Goal: Task Accomplishment & Management: Manage account settings

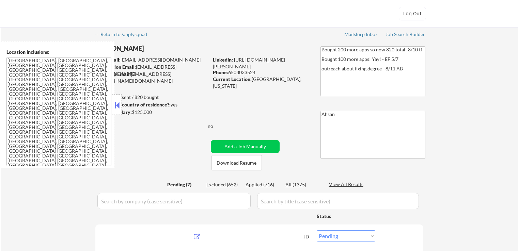
select select ""pending""
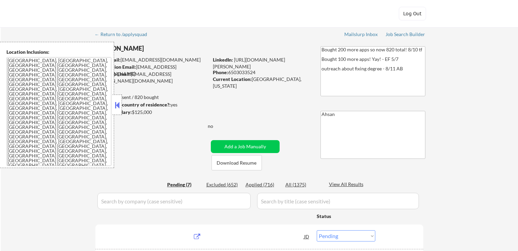
select select ""pending""
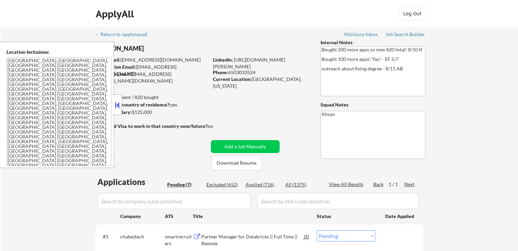
click at [42, 195] on div "← Return to /applysquad Mailslurp Inbox Job Search Builder [PERSON_NAME] User E…" at bounding box center [260, 231] width 518 height 408
click at [119, 110] on button at bounding box center [116, 105] width 7 height 10
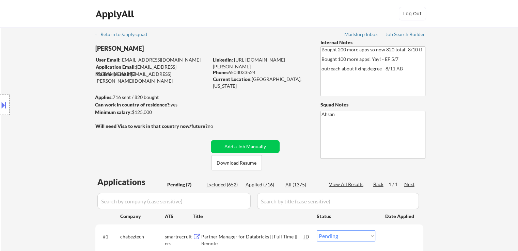
click at [262, 98] on div "← Return to /applysquad Mailslurp Inbox Job Search Builder [PERSON_NAME] User E…" at bounding box center [260, 228] width 340 height 402
click at [54, 90] on div "Location Inclusions: [GEOGRAPHIC_DATA], [GEOGRAPHIC_DATA] [GEOGRAPHIC_DATA], [G…" at bounding box center [61, 105] width 122 height 126
click at [65, 72] on div "Location Inclusions: [GEOGRAPHIC_DATA], [GEOGRAPHIC_DATA] [GEOGRAPHIC_DATA], [G…" at bounding box center [61, 105] width 122 height 126
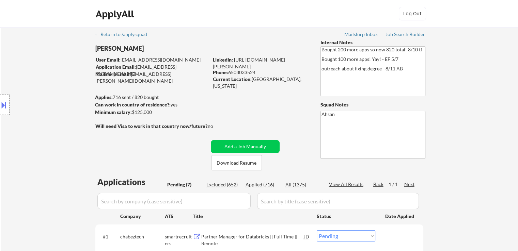
click at [35, 85] on div "Location Inclusions: [GEOGRAPHIC_DATA], [GEOGRAPHIC_DATA] [GEOGRAPHIC_DATA], [G…" at bounding box center [61, 105] width 122 height 126
click at [478, 145] on div "← Return to /applysquad Mailslurp Inbox Job Search Builder [PERSON_NAME] User E…" at bounding box center [260, 231] width 518 height 408
click at [12, 156] on div "Location Inclusions: [GEOGRAPHIC_DATA], [GEOGRAPHIC_DATA] [GEOGRAPHIC_DATA], [G…" at bounding box center [61, 105] width 122 height 126
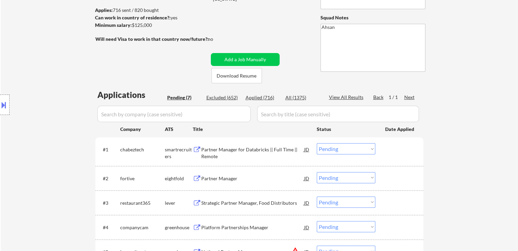
scroll to position [68, 0]
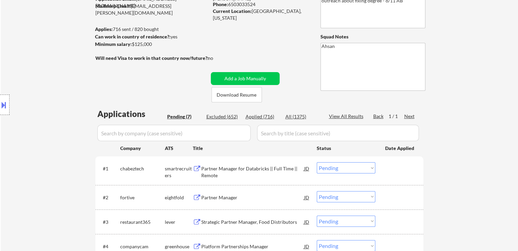
click at [10, 95] on div "Location Inclusions: [GEOGRAPHIC_DATA], [GEOGRAPHIC_DATA] [GEOGRAPHIC_DATA], [G…" at bounding box center [61, 105] width 122 height 126
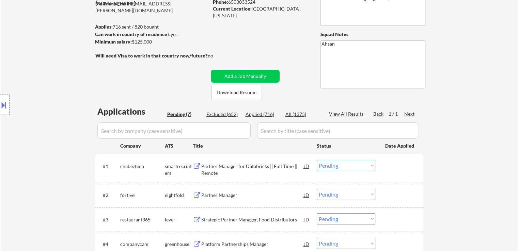
scroll to position [102, 0]
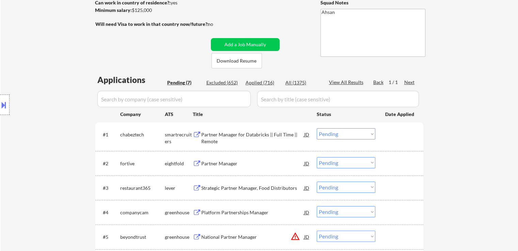
click at [229, 134] on div "Partner Manager for Databricks || Full Time || Remote" at bounding box center [252, 138] width 103 height 13
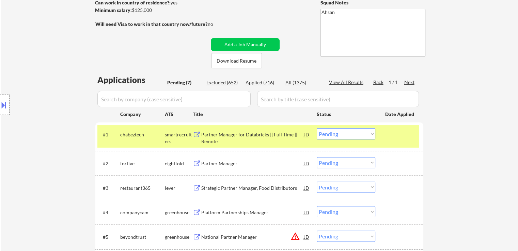
click at [217, 164] on div "Partner Manager" at bounding box center [252, 164] width 103 height 7
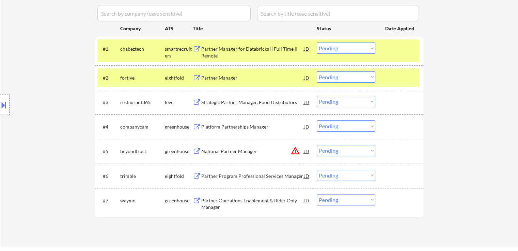
scroll to position [204, 0]
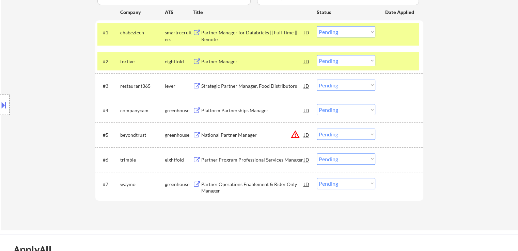
click at [229, 83] on div "Strategic Partner Manager, Food Distributors" at bounding box center [252, 86] width 103 height 7
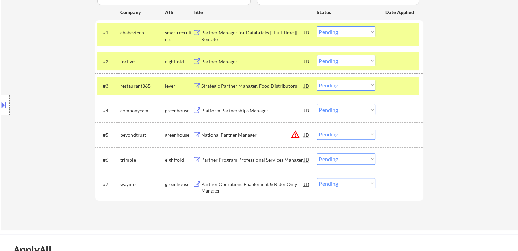
click at [226, 112] on div "Platform Partnerships Manager" at bounding box center [252, 110] width 103 height 7
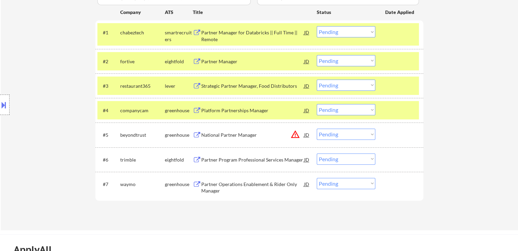
click at [221, 133] on div "National Partner Manager" at bounding box center [252, 135] width 103 height 7
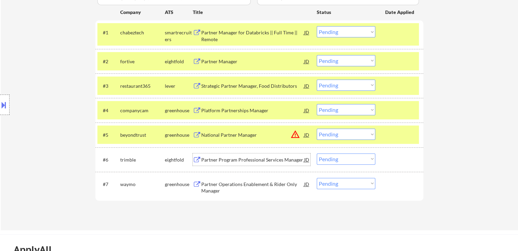
click at [222, 162] on div "Partner Program Professional Services Manager" at bounding box center [252, 160] width 103 height 7
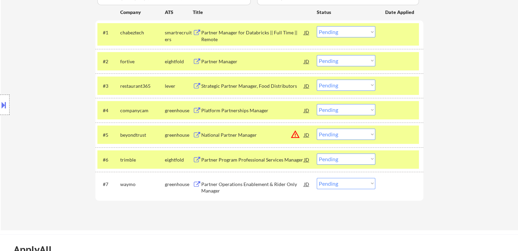
click at [221, 187] on div "Partner Operations Enablement & Rider Only Manager" at bounding box center [252, 187] width 103 height 13
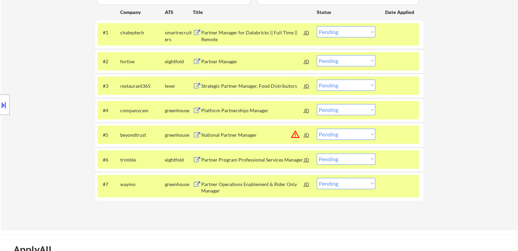
click at [296, 135] on button "warning_amber" at bounding box center [296, 135] width 10 height 10
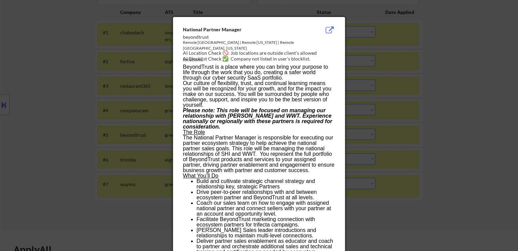
click at [457, 120] on div at bounding box center [259, 125] width 518 height 251
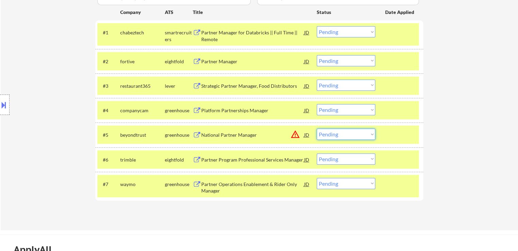
click at [338, 136] on select "Choose an option... Pending Applied Excluded (Questions) Excluded (Expired) Exc…" at bounding box center [346, 134] width 59 height 11
click at [317, 129] on select "Choose an option... Pending Applied Excluded (Questions) Excluded (Expired) Exc…" at bounding box center [346, 134] width 59 height 11
select select ""pending""
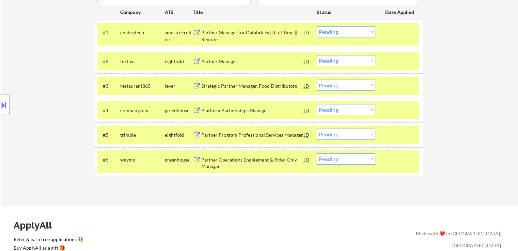
click at [0, 110] on button at bounding box center [3, 105] width 7 height 11
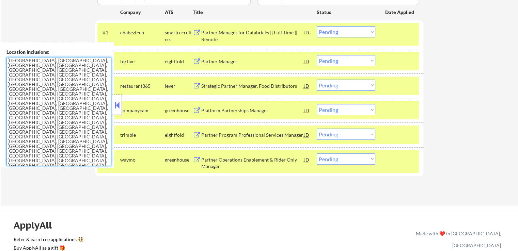
drag, startPoint x: 86, startPoint y: 119, endPoint x: 0, endPoint y: 53, distance: 108.2
click at [0, 53] on div "Location Inclusions: [GEOGRAPHIC_DATA], [GEOGRAPHIC_DATA] [GEOGRAPHIC_DATA], [G…" at bounding box center [57, 105] width 114 height 126
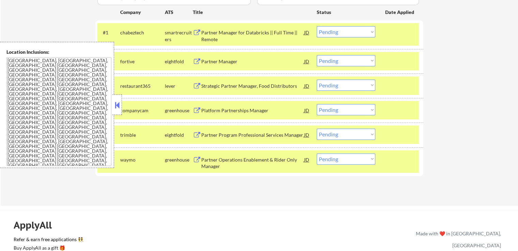
click at [120, 107] on button at bounding box center [116, 105] width 7 height 10
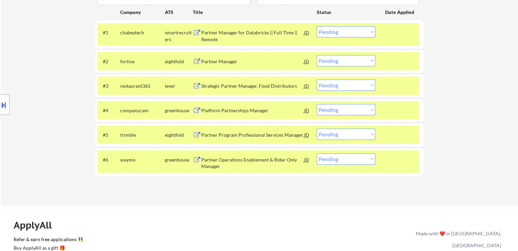
click at [339, 158] on select "Choose an option... Pending Applied Excluded (Questions) Excluded (Expired) Exc…" at bounding box center [346, 159] width 59 height 11
select select ""excluded__bad_match_""
click at [317, 154] on select "Choose an option... Pending Applied Excluded (Questions) Excluded (Expired) Exc…" at bounding box center [346, 159] width 59 height 11
drag, startPoint x: 456, startPoint y: 192, endPoint x: 425, endPoint y: 123, distance: 75.4
click at [455, 191] on div "← Return to /applysquad Mailslurp Inbox Job Search Builder [PERSON_NAME] User E…" at bounding box center [260, 14] width 518 height 383
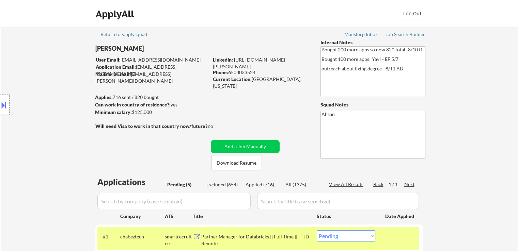
scroll to position [165, 0]
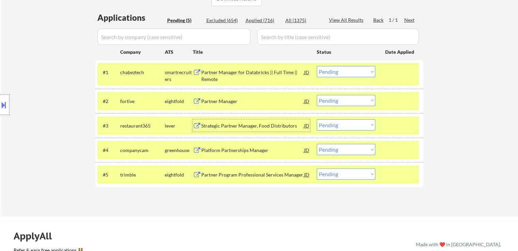
click at [243, 129] on div "Strategic Partner Manager, Food Distributors" at bounding box center [252, 126] width 103 height 12
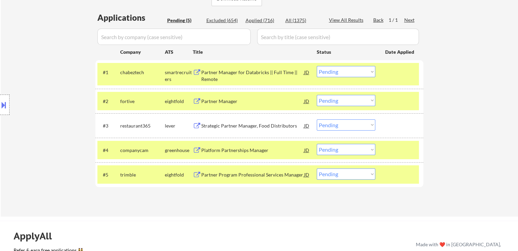
click at [347, 74] on select "Choose an option... Pending Applied Excluded (Questions) Excluded (Expired) Exc…" at bounding box center [346, 71] width 59 height 11
click at [317, 66] on select "Choose an option... Pending Applied Excluded (Questions) Excluded (Expired) Exc…" at bounding box center [346, 71] width 59 height 11
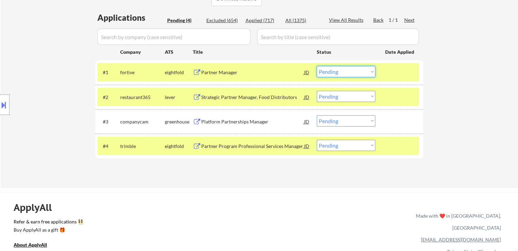
click at [342, 74] on select "Choose an option... Pending Applied Excluded (Questions) Excluded (Expired) Exc…" at bounding box center [346, 71] width 59 height 11
click at [317, 66] on select "Choose an option... Pending Applied Excluded (Questions) Excluded (Expired) Exc…" at bounding box center [346, 71] width 59 height 11
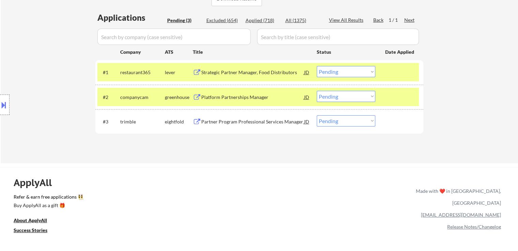
click at [355, 73] on select "Choose an option... Pending Applied Excluded (Questions) Excluded (Expired) Exc…" at bounding box center [346, 71] width 59 height 11
click at [317, 66] on select "Choose an option... Pending Applied Excluded (Questions) Excluded (Expired) Exc…" at bounding box center [346, 71] width 59 height 11
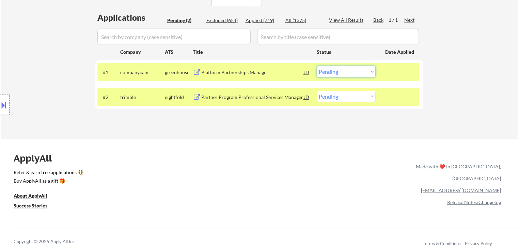
click at [342, 72] on select "Choose an option... Pending Applied Excluded (Questions) Excluded (Expired) Exc…" at bounding box center [346, 71] width 59 height 11
click at [317, 66] on select "Choose an option... Pending Applied Excluded (Questions) Excluded (Expired) Exc…" at bounding box center [346, 71] width 59 height 11
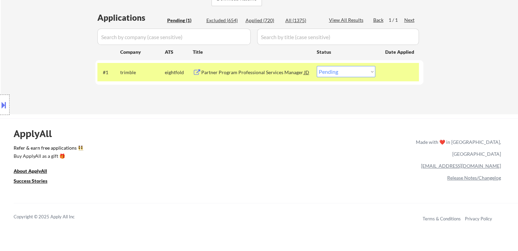
click at [340, 72] on select "Choose an option... Pending Applied Excluded (Questions) Excluded (Expired) Exc…" at bounding box center [346, 71] width 59 height 11
select select ""applied""
click at [317, 66] on select "Choose an option... Pending Applied Excluded (Questions) Excluded (Expired) Exc…" at bounding box center [346, 71] width 59 height 11
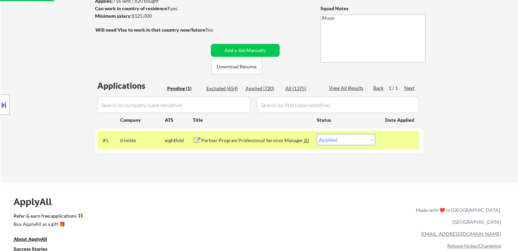
scroll to position [0, 0]
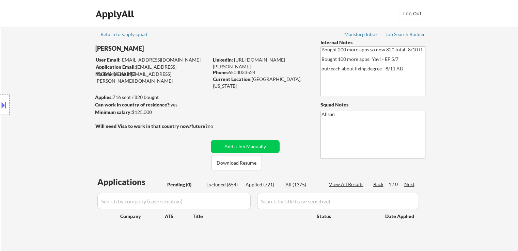
click at [58, 135] on div "Location Inclusions: [GEOGRAPHIC_DATA], [GEOGRAPHIC_DATA] [GEOGRAPHIC_DATA], [G…" at bounding box center [61, 105] width 122 height 126
click at [255, 186] on div "Applied (721)" at bounding box center [263, 185] width 34 height 7
select select ""applied""
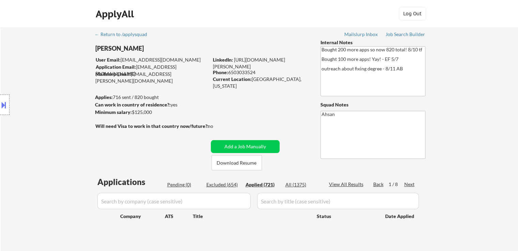
select select ""applied""
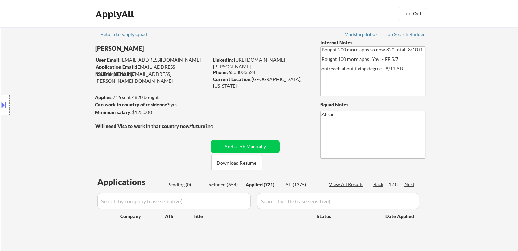
select select ""applied""
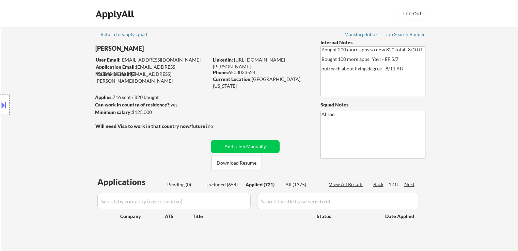
select select ""applied""
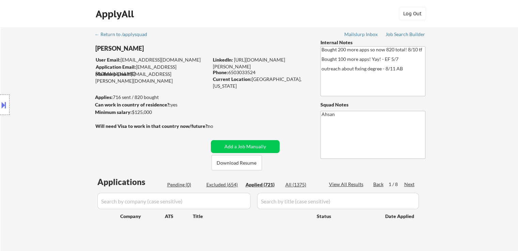
select select ""applied""
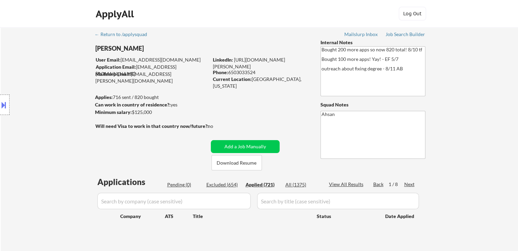
select select ""applied""
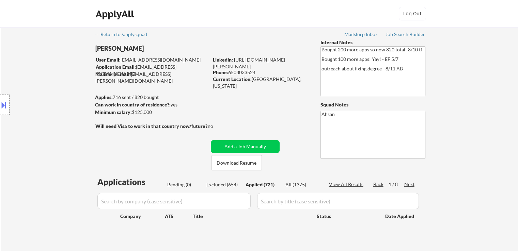
select select ""applied""
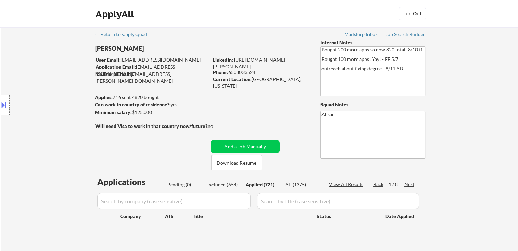
select select ""applied""
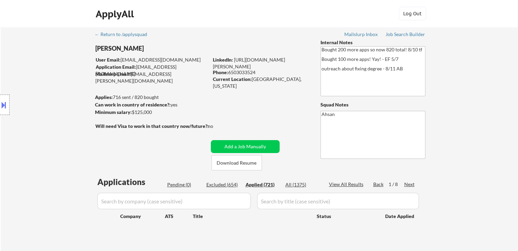
select select ""applied""
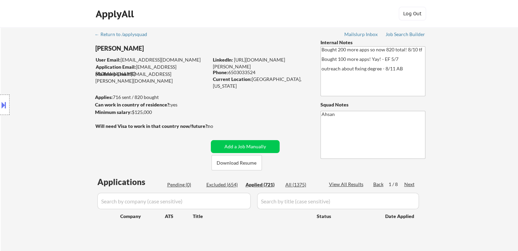
select select ""applied""
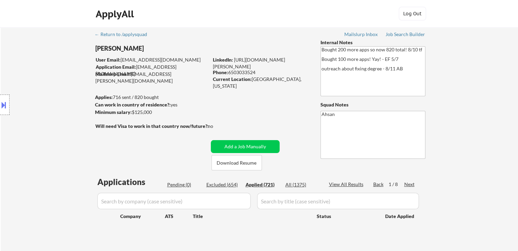
select select ""applied""
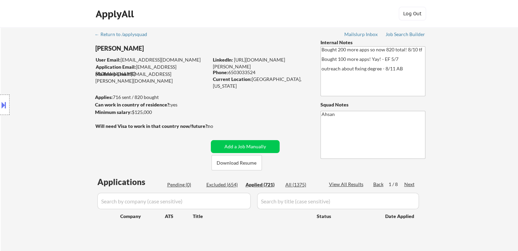
select select ""applied""
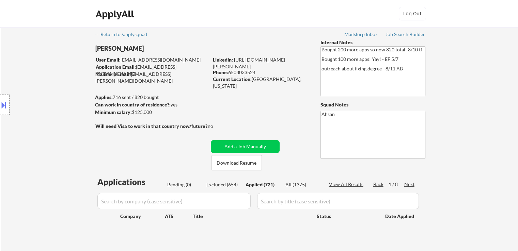
select select ""applied""
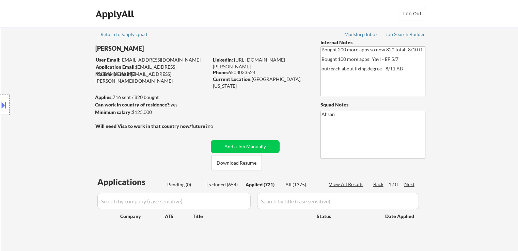
select select ""applied""
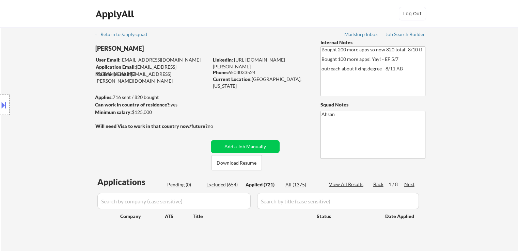
select select ""applied""
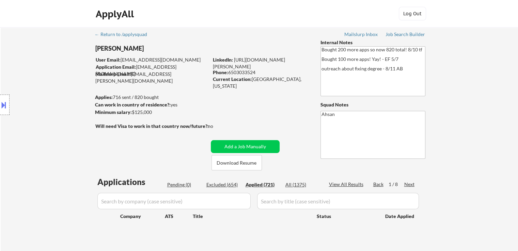
select select ""applied""
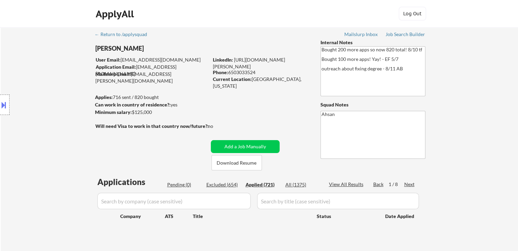
select select ""applied""
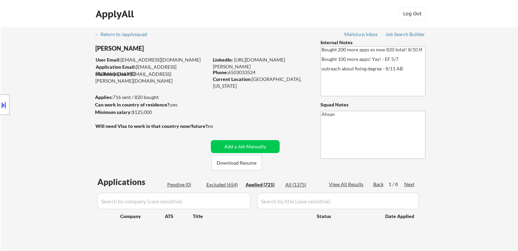
select select ""applied""
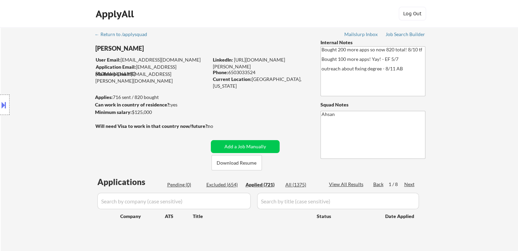
select select ""applied""
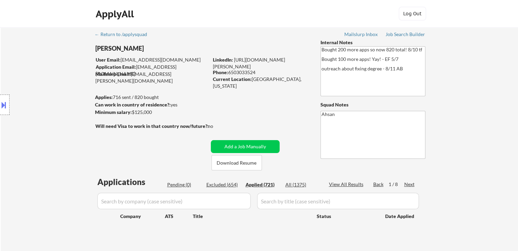
select select ""applied""
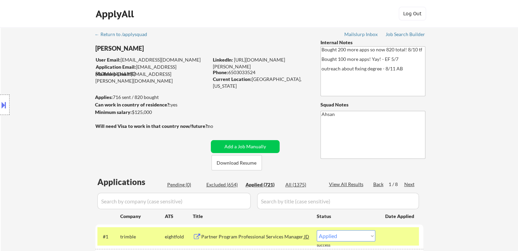
scroll to position [170, 0]
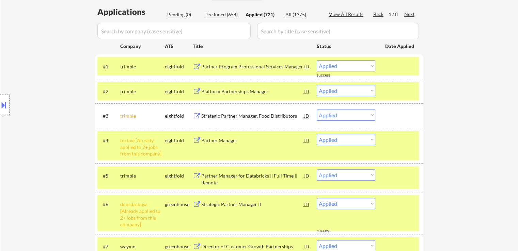
click at [44, 87] on div "Location Inclusions: [GEOGRAPHIC_DATA], [GEOGRAPHIC_DATA] [GEOGRAPHIC_DATA], [G…" at bounding box center [61, 105] width 122 height 126
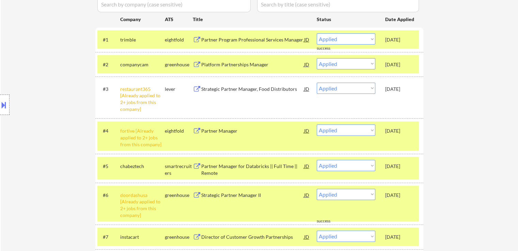
scroll to position [204, 0]
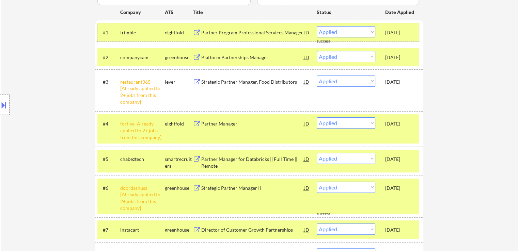
drag, startPoint x: 383, startPoint y: 34, endPoint x: 410, endPoint y: 34, distance: 27.3
click at [410, 34] on div "#1 [PERSON_NAME] eightfold Partner Program Professional Services Manager JD Cho…" at bounding box center [258, 32] width 322 height 18
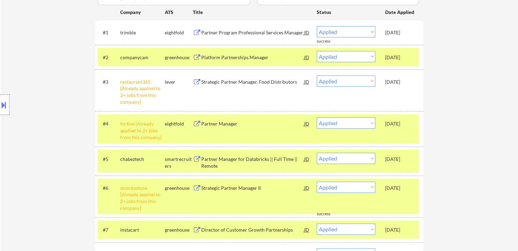
copy div "[DATE]"
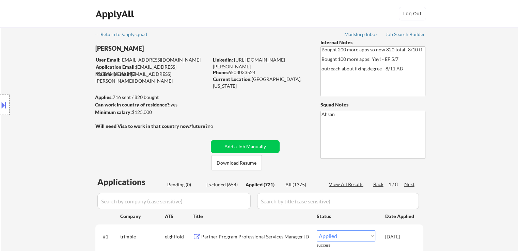
scroll to position [0, 0]
